Goal: Navigation & Orientation: Find specific page/section

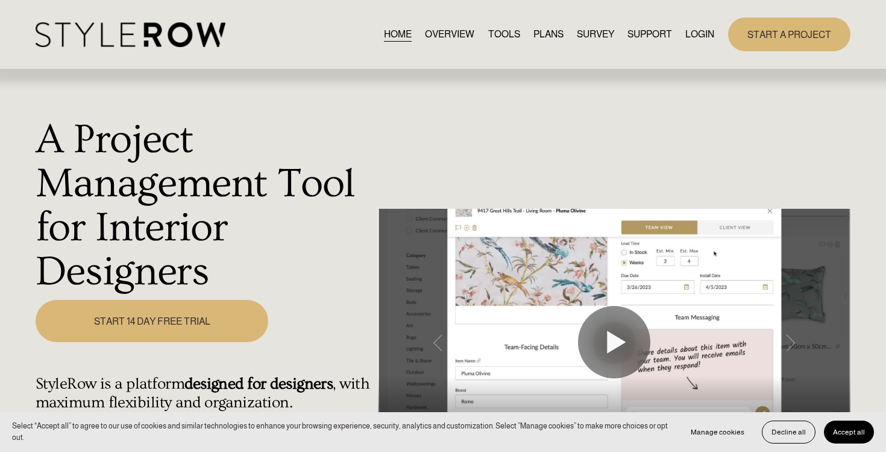
click at [693, 31] on link "LOGIN" at bounding box center [699, 34] width 29 height 16
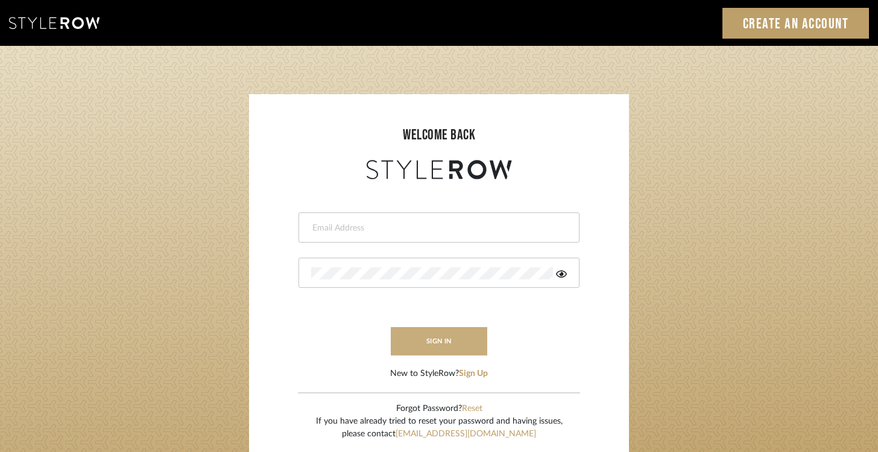
type input "[EMAIL_ADDRESS][DOMAIN_NAME]"
click at [445, 338] on button "sign in" at bounding box center [439, 341] width 96 height 28
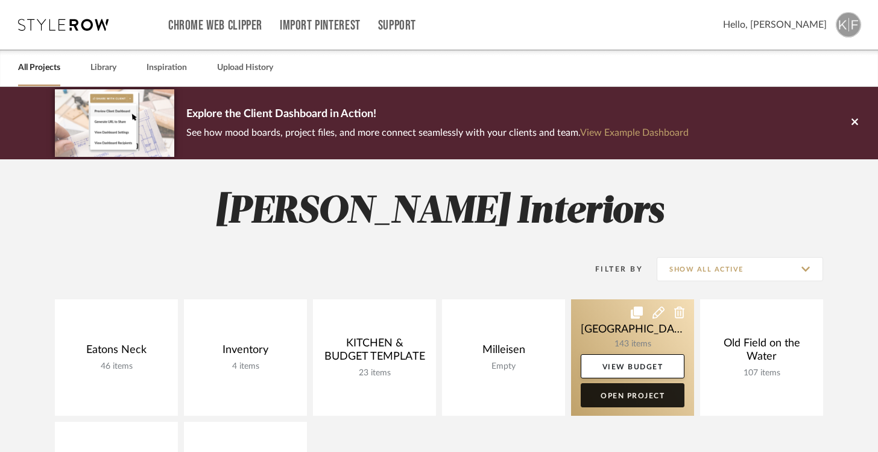
click at [631, 389] on link "Open Project" at bounding box center [633, 395] width 104 height 24
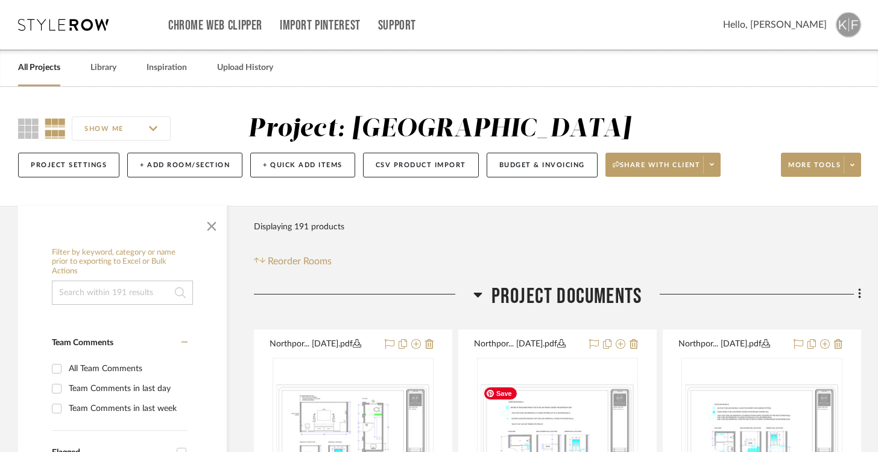
scroll to position [24, 0]
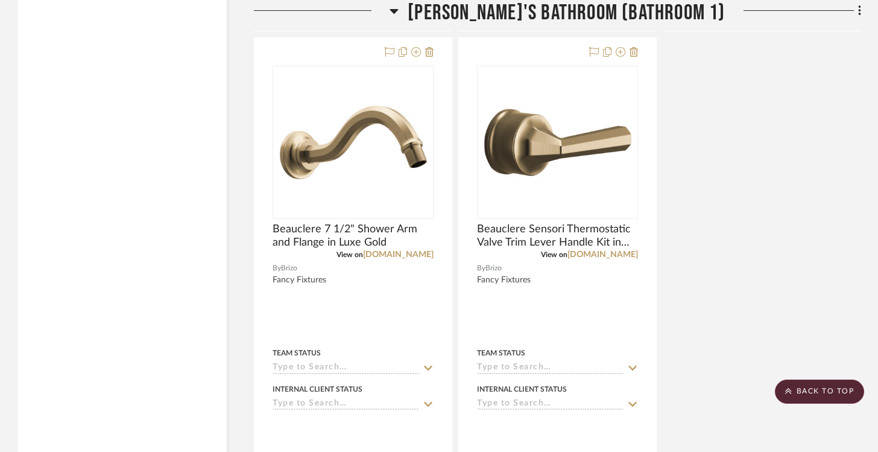
scroll to position [19292, 0]
